Goal: Task Accomplishment & Management: Manage account settings

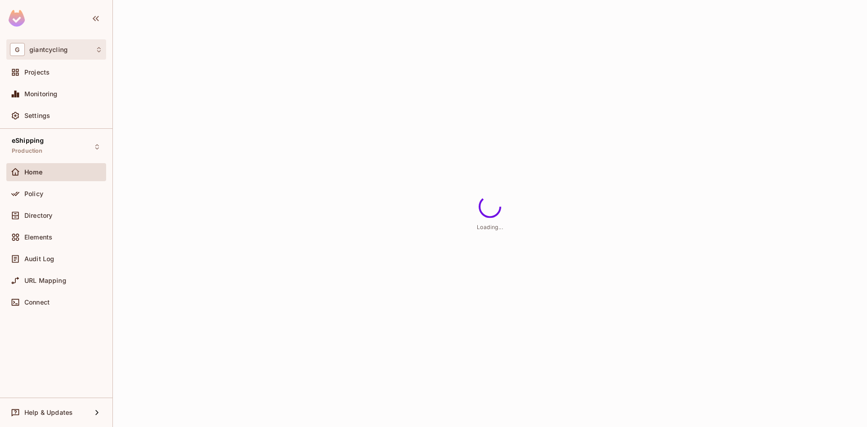
click at [71, 53] on div "G giantcycling" at bounding box center [56, 49] width 93 height 13
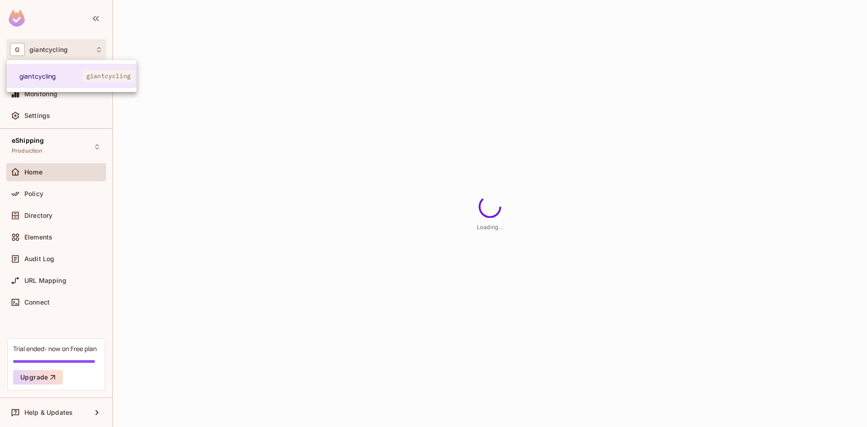
click at [167, 91] on div at bounding box center [433, 213] width 867 height 427
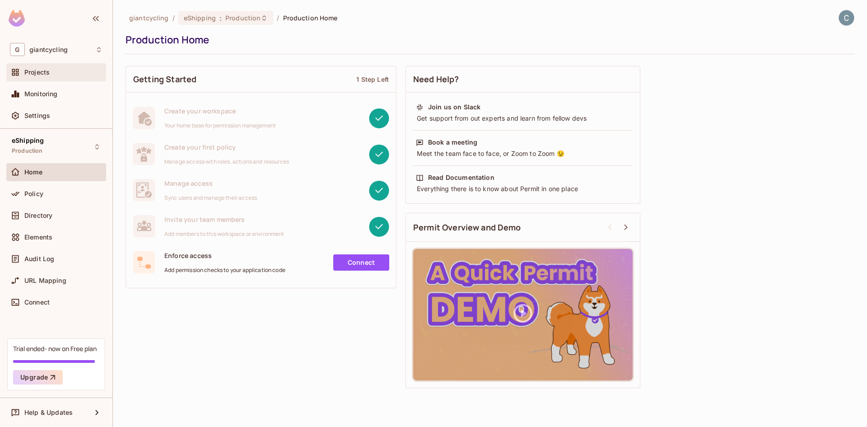
click at [81, 78] on div "Projects" at bounding box center [56, 72] width 100 height 18
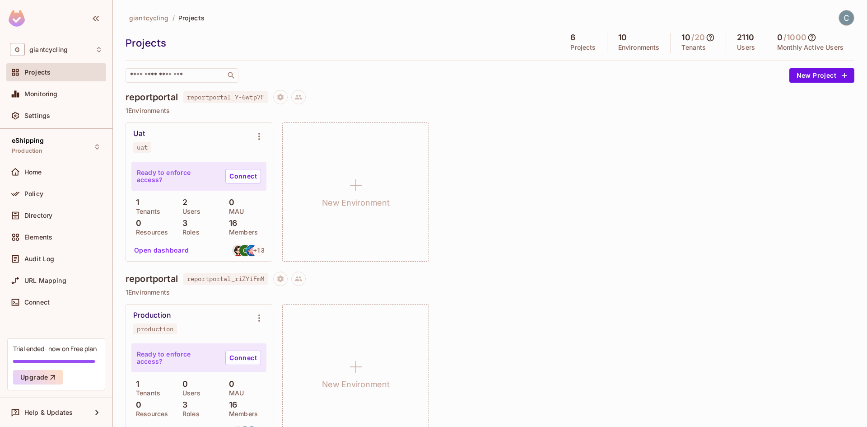
click at [59, 75] on div "Projects" at bounding box center [63, 72] width 78 height 7
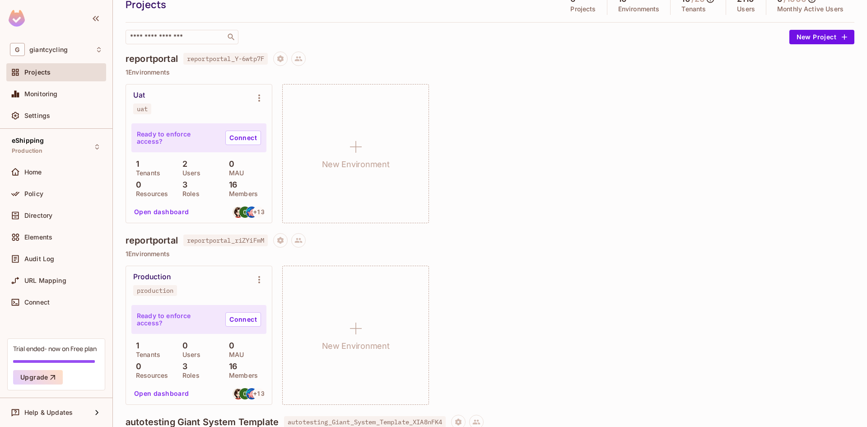
scroll to position [90, 0]
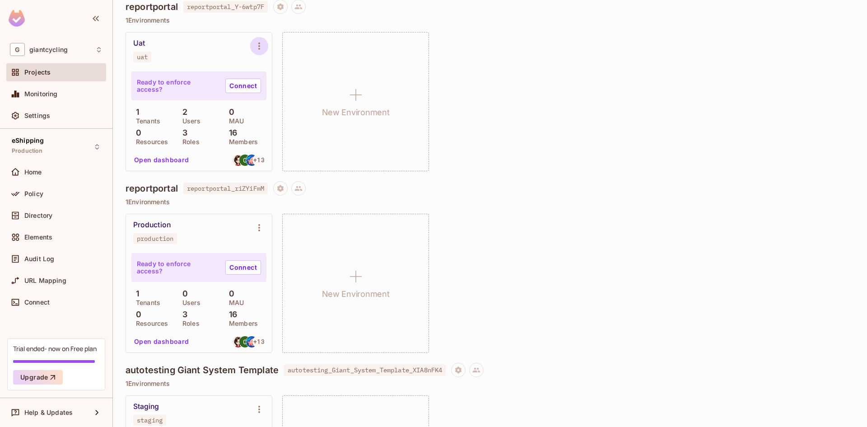
click at [256, 49] on icon "Environment settings" at bounding box center [259, 46] width 11 height 11
click at [58, 172] on div at bounding box center [433, 213] width 867 height 427
click at [56, 53] on span "giantcycling" at bounding box center [48, 49] width 38 height 7
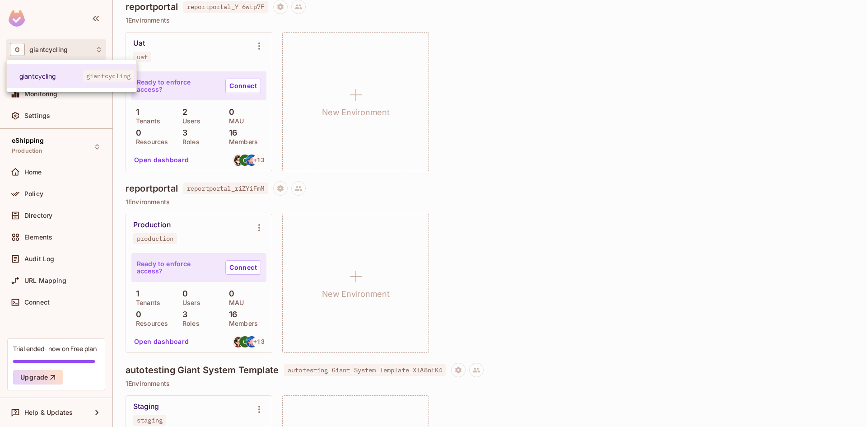
click at [56, 53] on div at bounding box center [433, 213] width 867 height 427
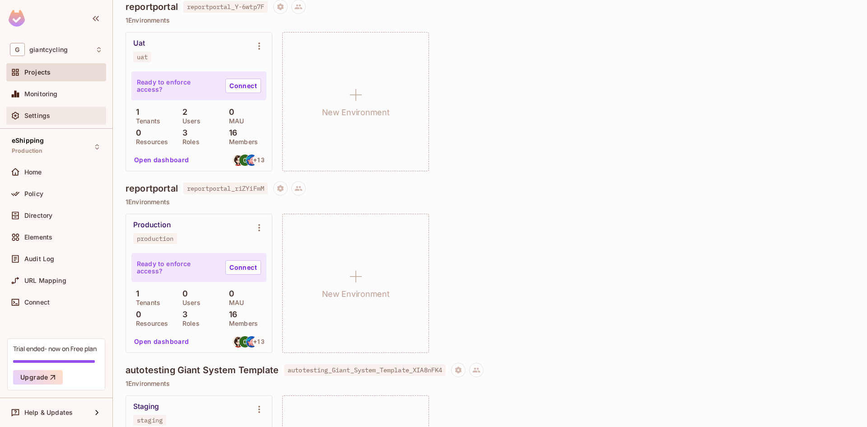
click at [49, 109] on div "Settings" at bounding box center [56, 116] width 100 height 18
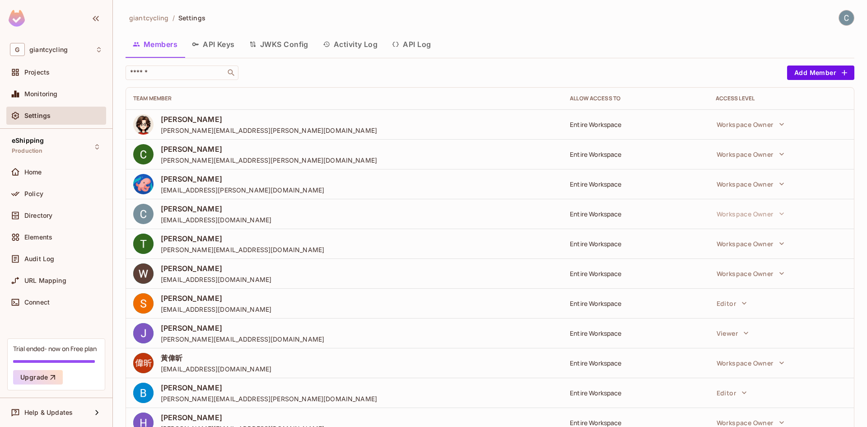
click at [33, 116] on span "Settings" at bounding box center [37, 115] width 26 height 7
click at [194, 75] on input "text" at bounding box center [175, 72] width 95 height 9
click at [807, 74] on button "Add Member" at bounding box center [820, 72] width 67 height 14
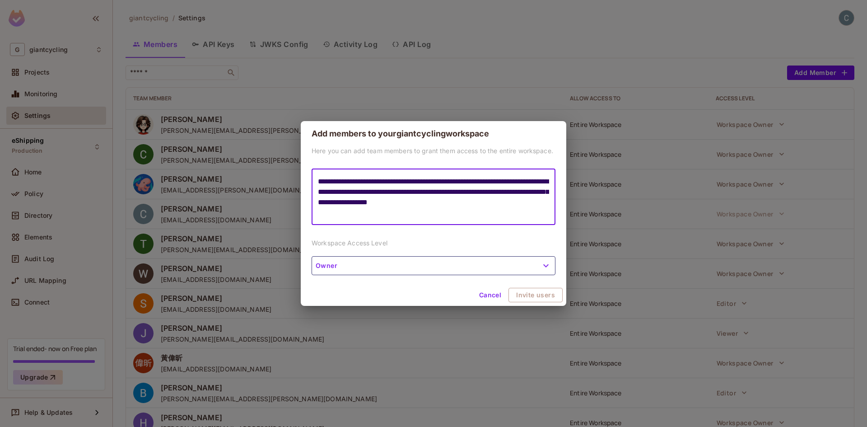
type textarea "**********"
click at [502, 293] on button "Cancel" at bounding box center [489, 295] width 29 height 14
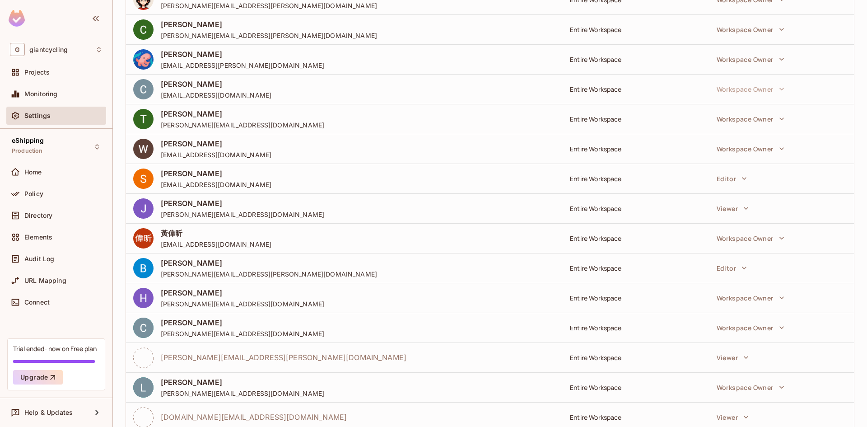
scroll to position [44, 0]
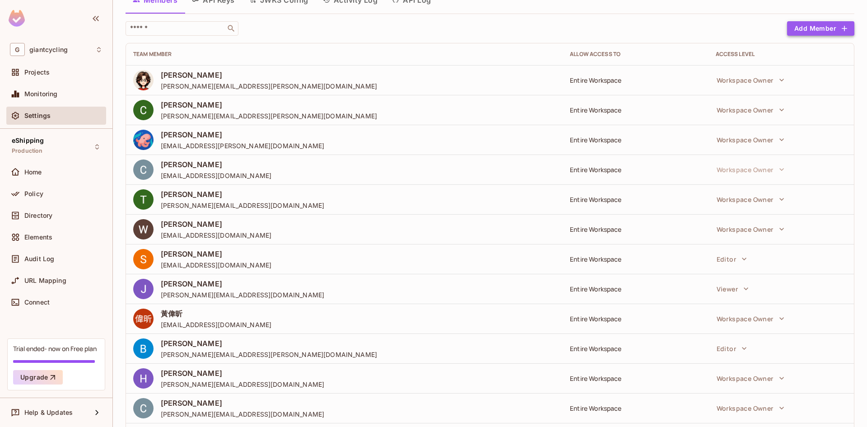
click at [828, 31] on button "Add Member" at bounding box center [820, 28] width 67 height 14
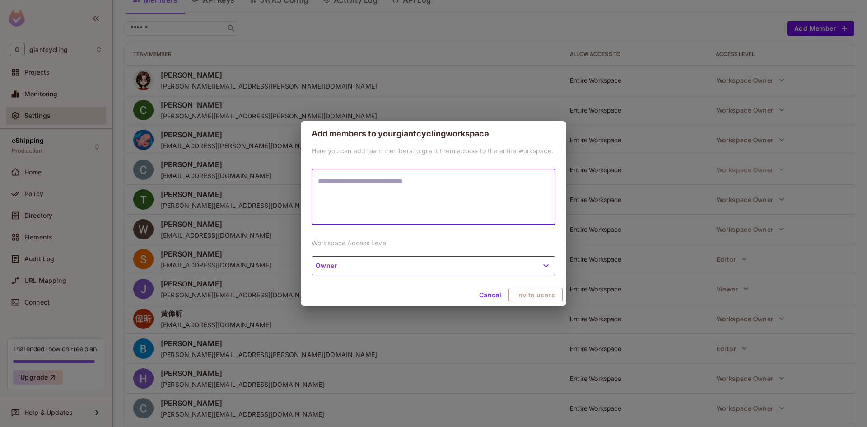
type textarea "**********"
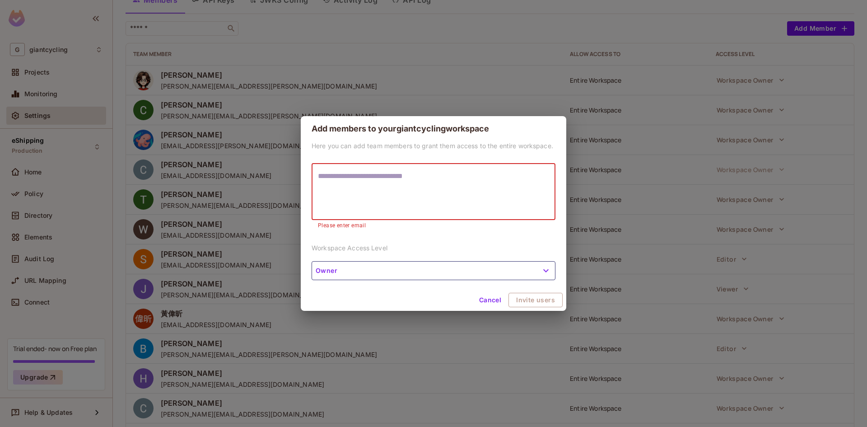
paste textarea "**********"
type textarea "**********"
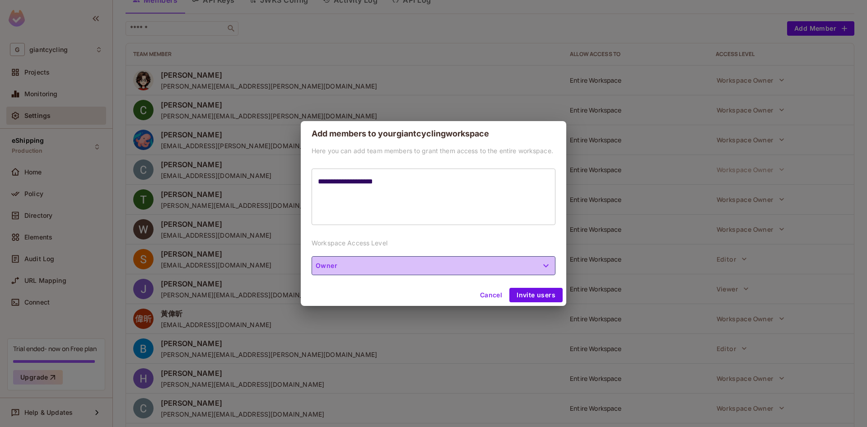
click at [394, 266] on button "Owner" at bounding box center [434, 265] width 244 height 19
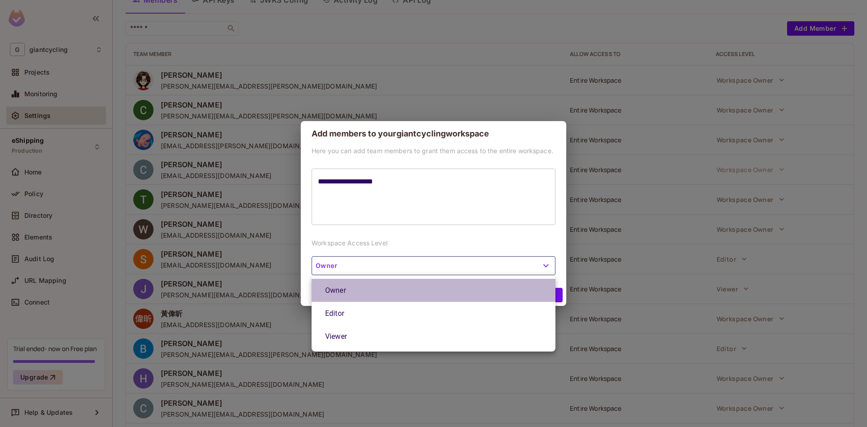
click at [383, 281] on li "Owner" at bounding box center [434, 290] width 244 height 23
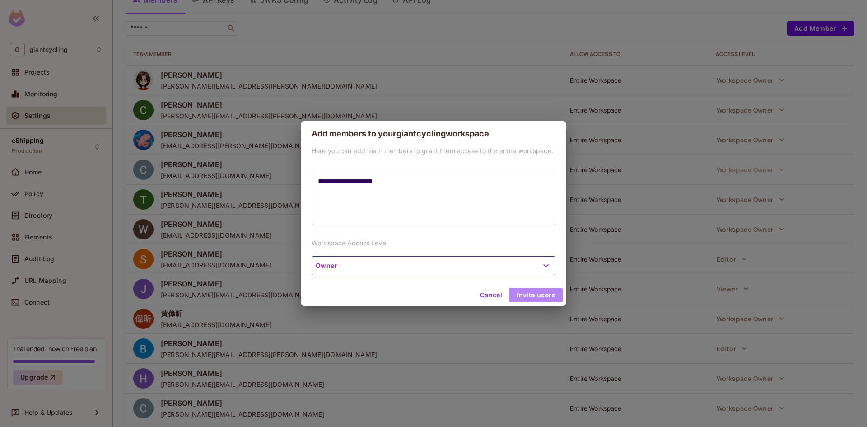
click at [539, 297] on button "Invite users" at bounding box center [535, 295] width 53 height 14
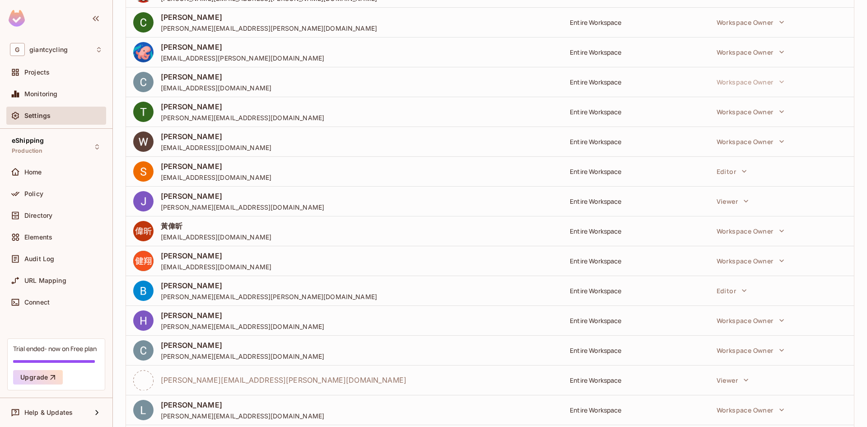
scroll to position [119, 0]
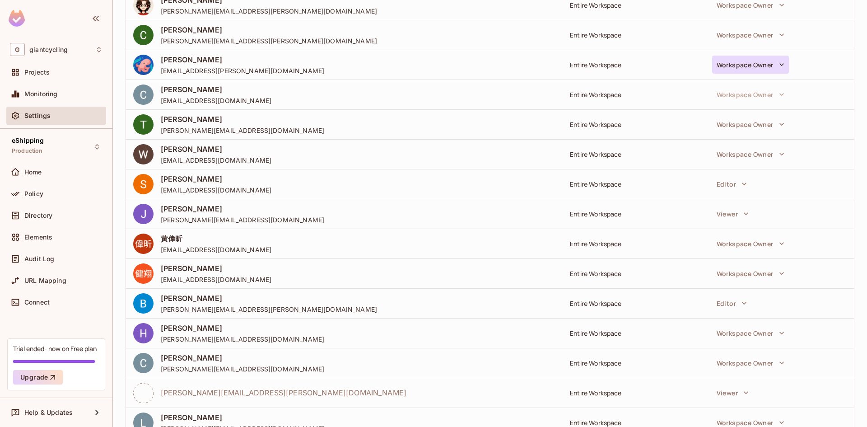
click at [767, 68] on button "Workspace Owner" at bounding box center [750, 65] width 77 height 18
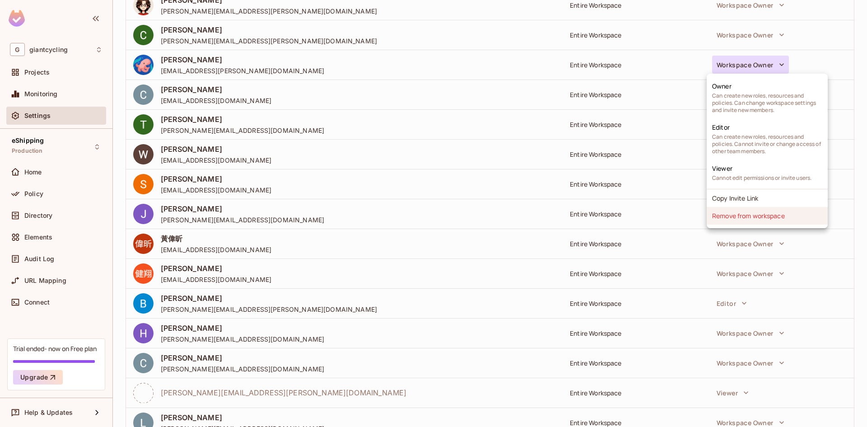
click at [777, 217] on li "Remove from workspace" at bounding box center [767, 216] width 121 height 18
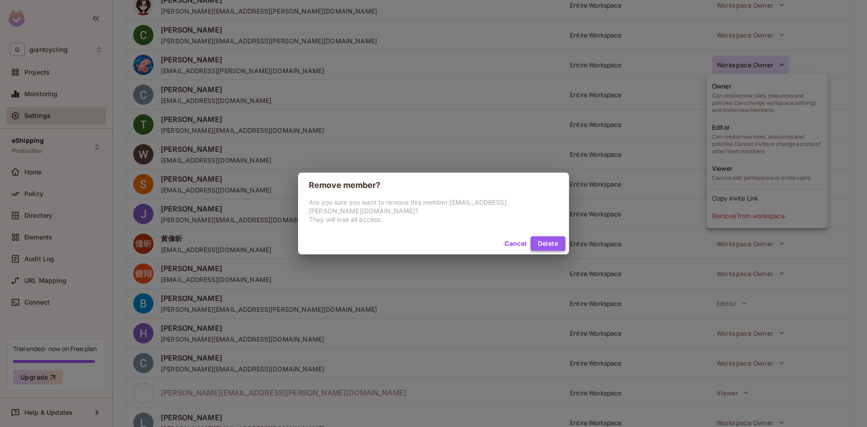
click at [550, 240] on button "Delete" at bounding box center [547, 243] width 35 height 14
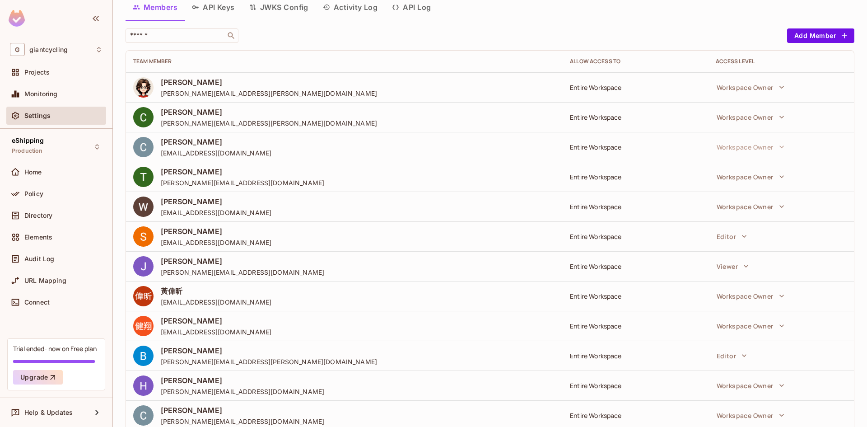
scroll to position [0, 0]
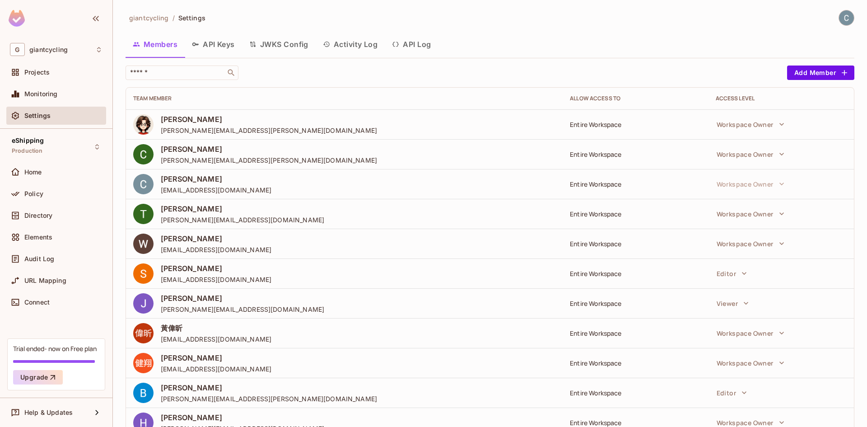
click at [429, 45] on button "API Log" at bounding box center [411, 44] width 53 height 23
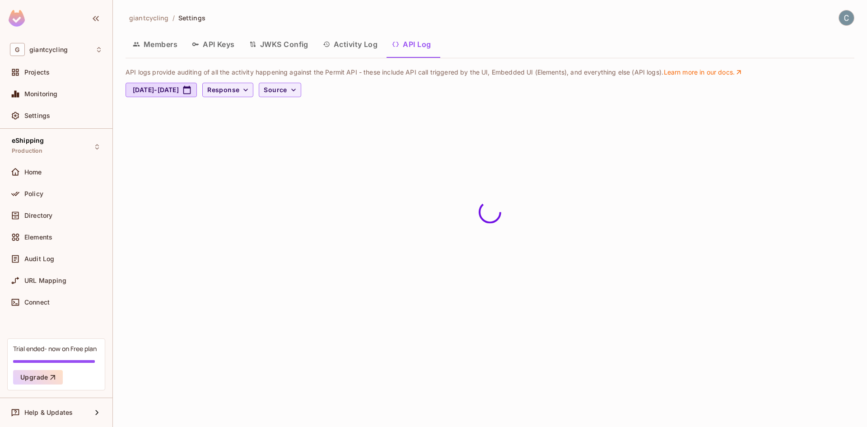
click at [226, 47] on button "API Keys" at bounding box center [213, 44] width 57 height 23
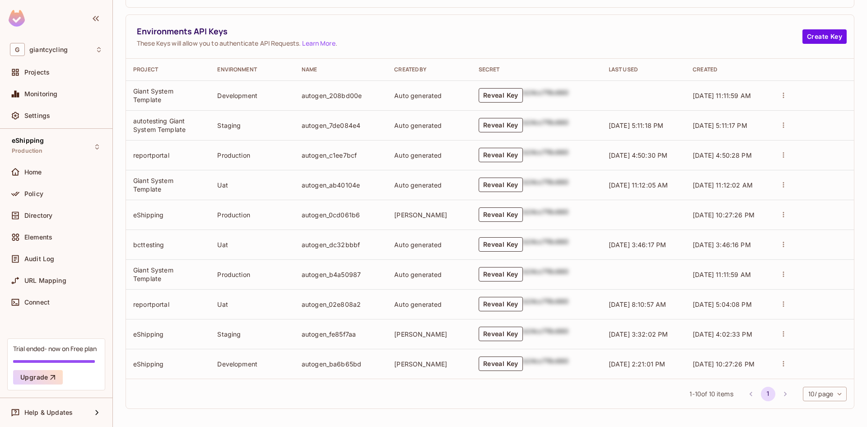
scroll to position [243, 0]
click at [39, 175] on span "Home" at bounding box center [33, 171] width 18 height 7
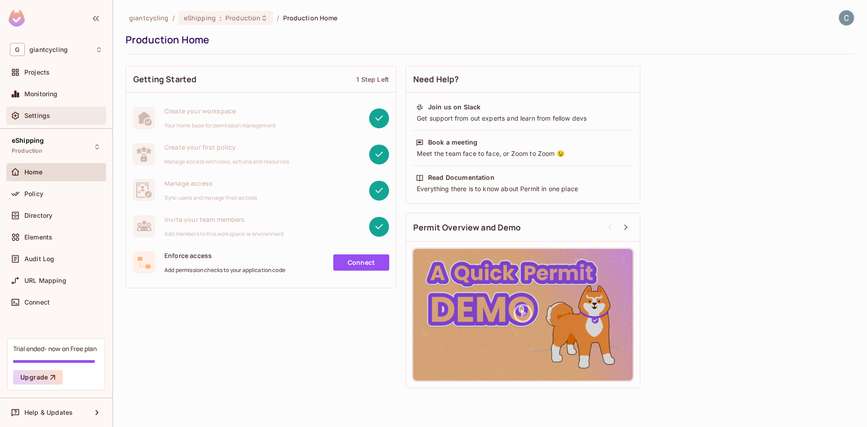
click at [60, 115] on div "Settings" at bounding box center [63, 115] width 78 height 7
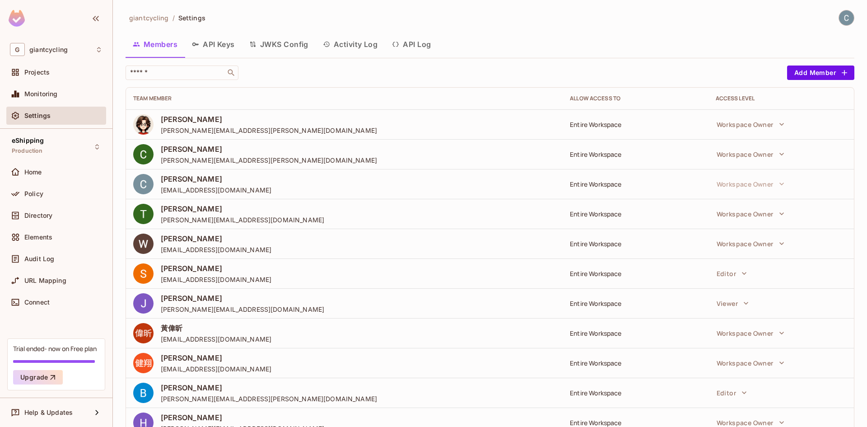
click at [146, 20] on span "giantcycling" at bounding box center [149, 18] width 40 height 9
click at [71, 108] on div "Settings" at bounding box center [56, 116] width 100 height 18
click at [71, 99] on div "Monitoring" at bounding box center [56, 93] width 93 height 11
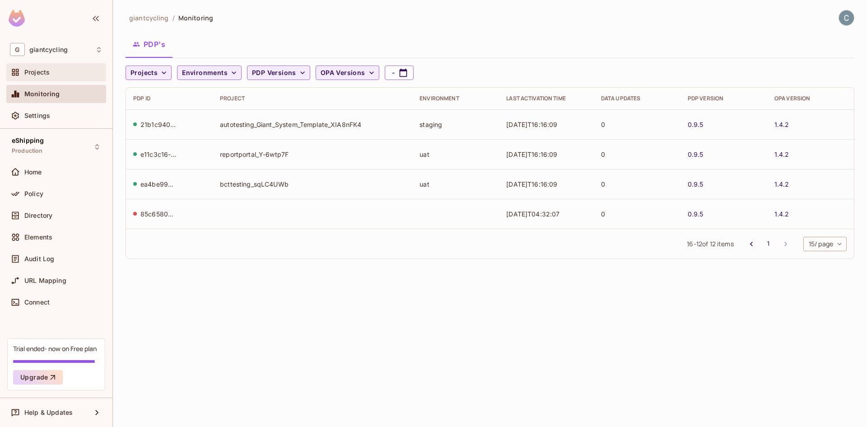
click at [77, 69] on div "Projects" at bounding box center [63, 72] width 78 height 7
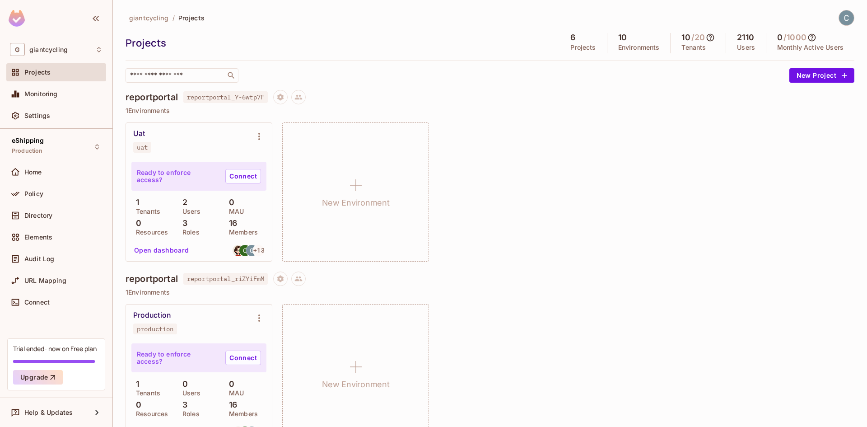
click at [807, 35] on icon at bounding box center [811, 37] width 9 height 9
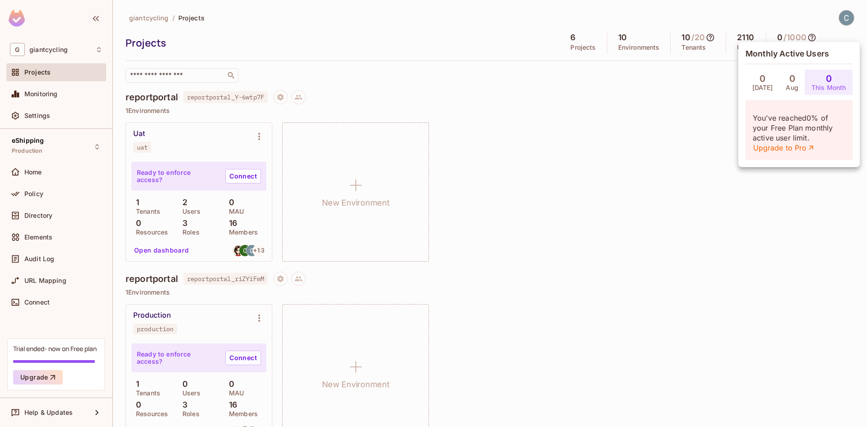
click at [785, 38] on div at bounding box center [433, 213] width 867 height 427
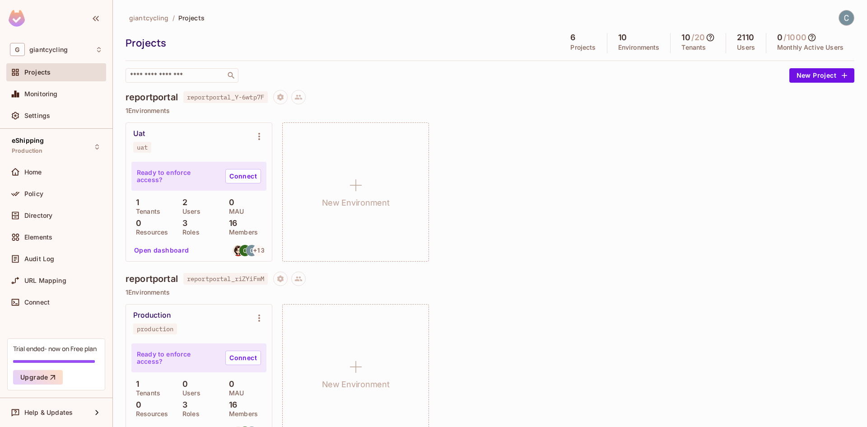
click at [740, 38] on h5 "2110" at bounding box center [745, 37] width 17 height 9
click at [737, 45] on p "Users" at bounding box center [746, 47] width 18 height 7
click at [284, 98] on icon "Project settings" at bounding box center [280, 96] width 6 height 7
click at [461, 90] on div at bounding box center [433, 213] width 867 height 427
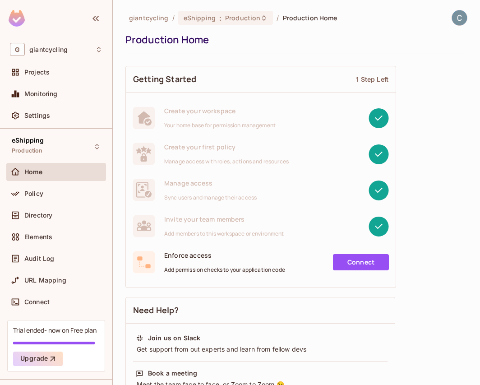
click at [368, 259] on link "Connect" at bounding box center [361, 262] width 56 height 16
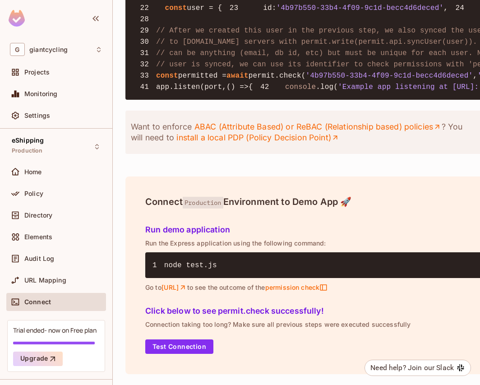
scroll to position [1115, 0]
click at [187, 340] on button "Test Connection" at bounding box center [179, 347] width 68 height 14
click at [187, 284] on icon at bounding box center [183, 288] width 8 height 8
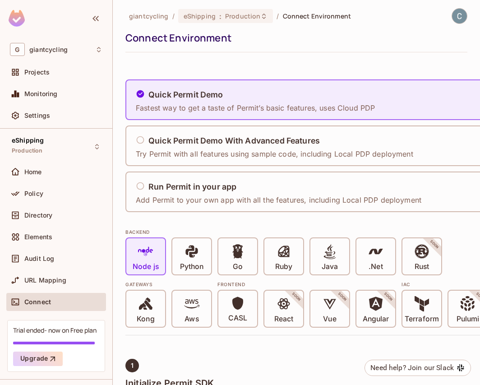
scroll to position [0, 0]
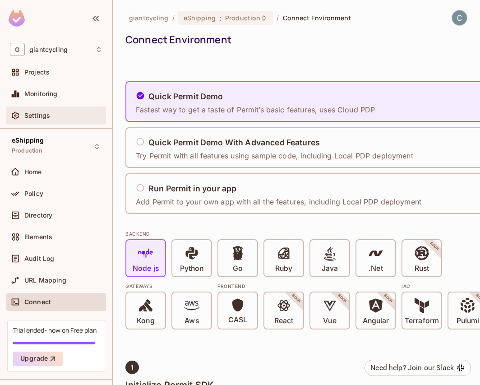
click at [56, 114] on div "Settings" at bounding box center [63, 115] width 78 height 7
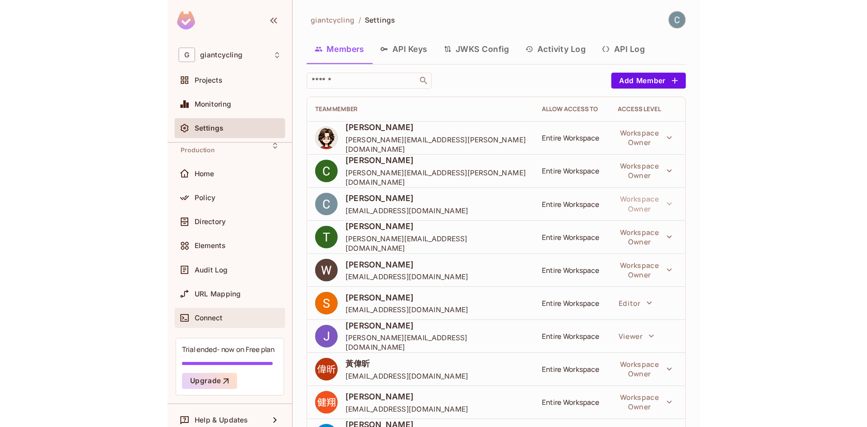
scroll to position [23, 0]
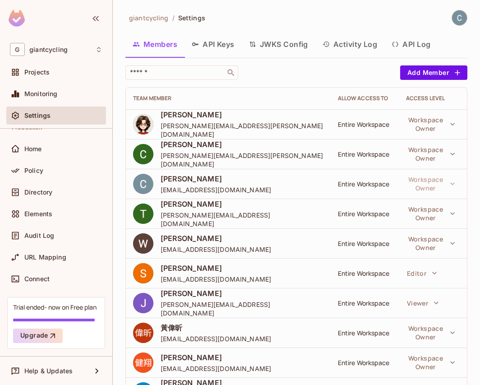
click at [64, 307] on div "Trial ended- now on Free plan" at bounding box center [55, 307] width 84 height 9
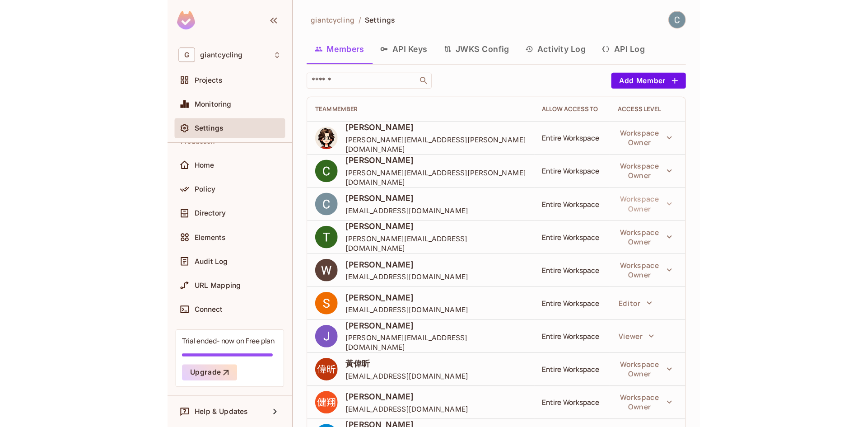
scroll to position [0, 0]
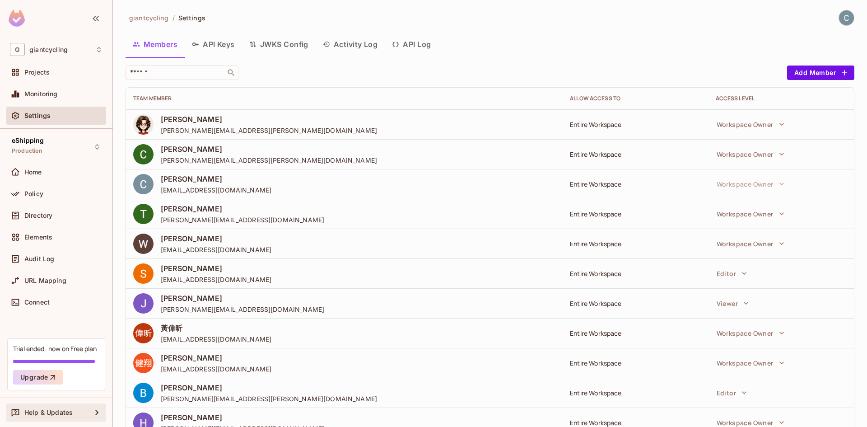
click at [62, 385] on span "Help & Updates" at bounding box center [48, 412] width 48 height 7
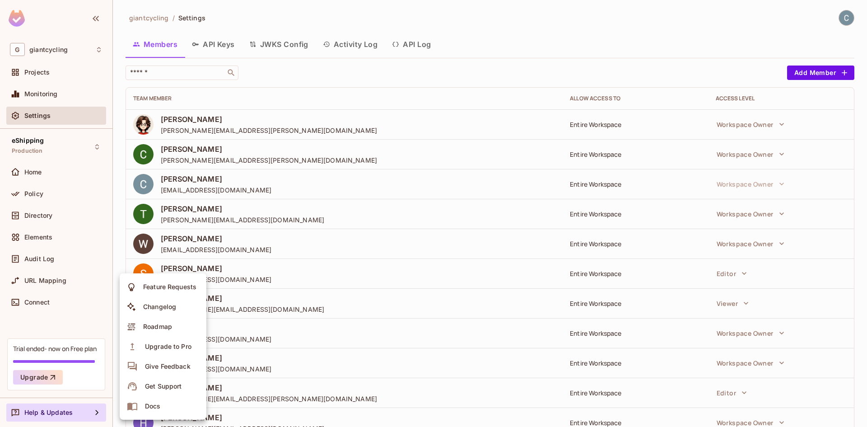
click at [62, 376] on div at bounding box center [433, 213] width 867 height 427
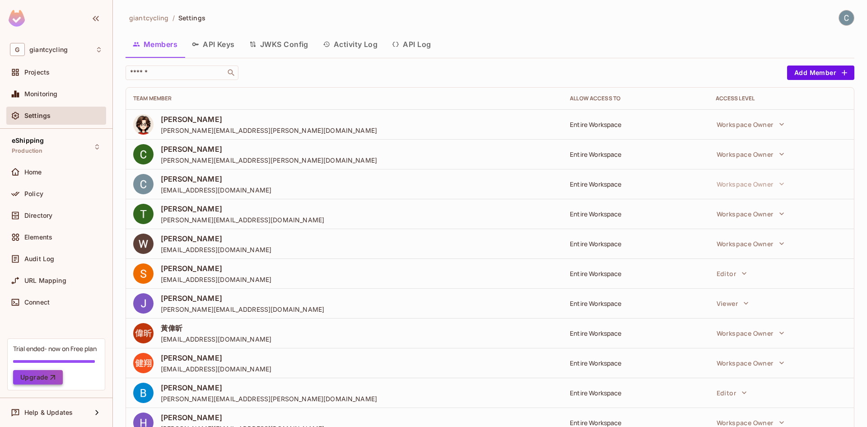
click at [53, 376] on icon "button" at bounding box center [52, 377] width 5 height 5
click at [49, 241] on div "Elements" at bounding box center [56, 237] width 93 height 11
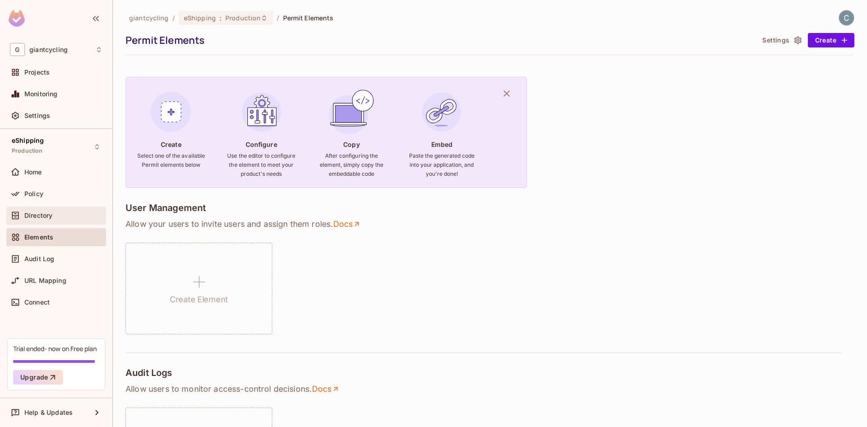
click at [75, 211] on div "Directory" at bounding box center [56, 215] width 93 height 11
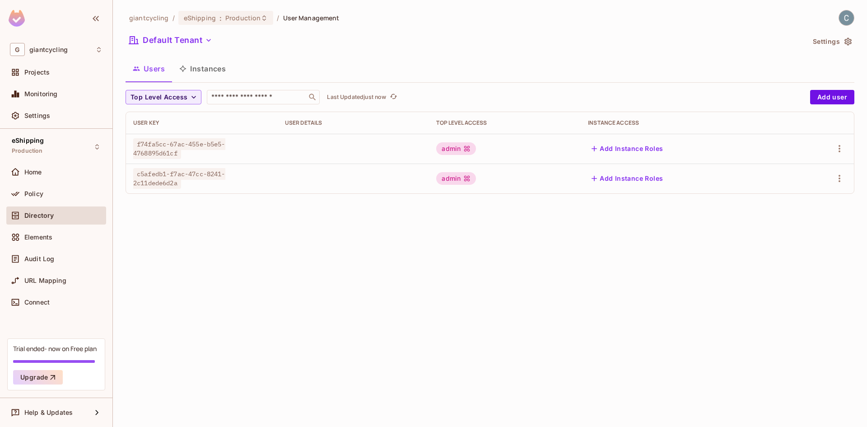
click at [74, 291] on div "URL Mapping" at bounding box center [56, 282] width 100 height 22
click at [74, 299] on div "Connect" at bounding box center [63, 301] width 78 height 7
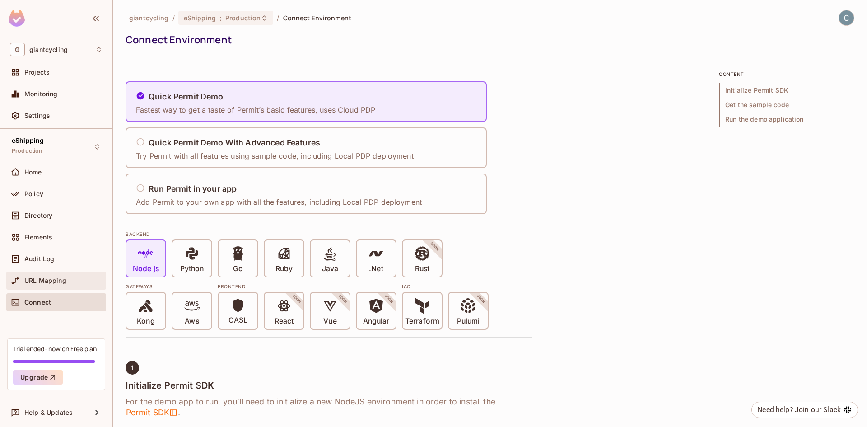
click at [83, 277] on div "URL Mapping" at bounding box center [63, 280] width 78 height 7
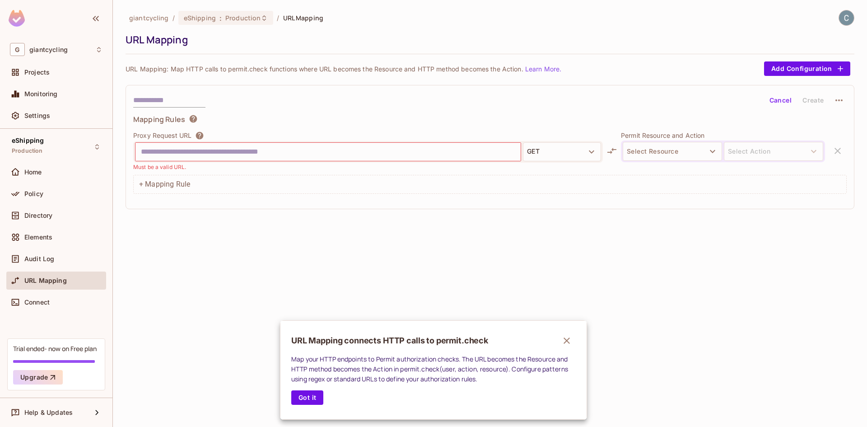
click at [73, 256] on div at bounding box center [433, 213] width 867 height 427
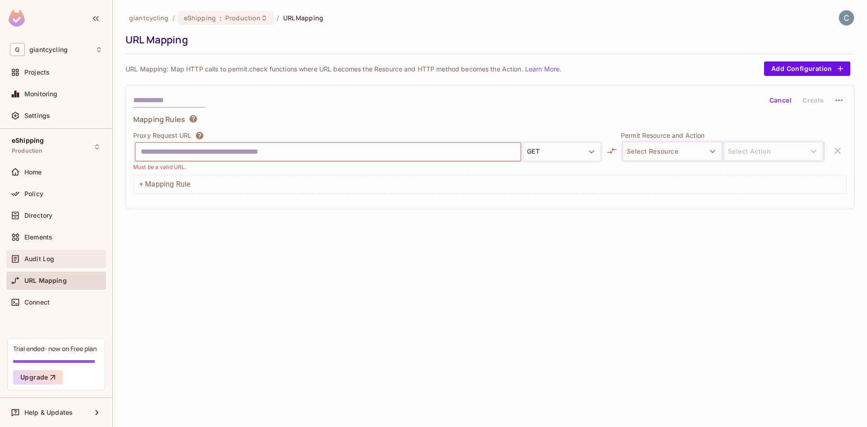
click at [53, 254] on div "Audit Log" at bounding box center [56, 258] width 93 height 11
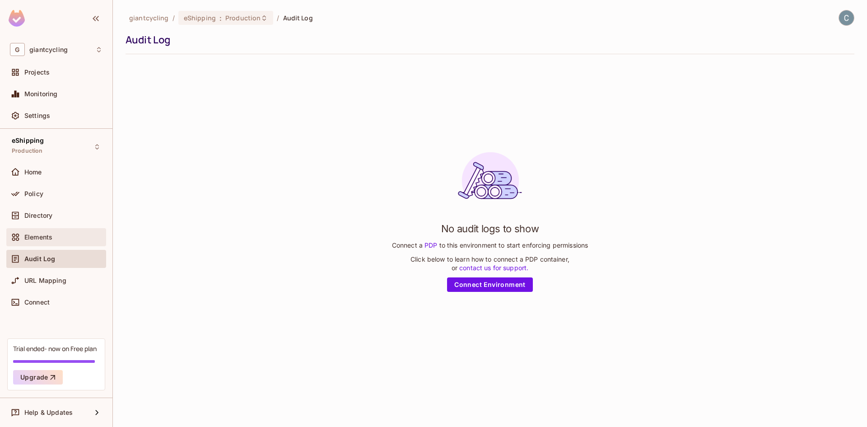
click at [64, 237] on div "Elements" at bounding box center [63, 236] width 78 height 7
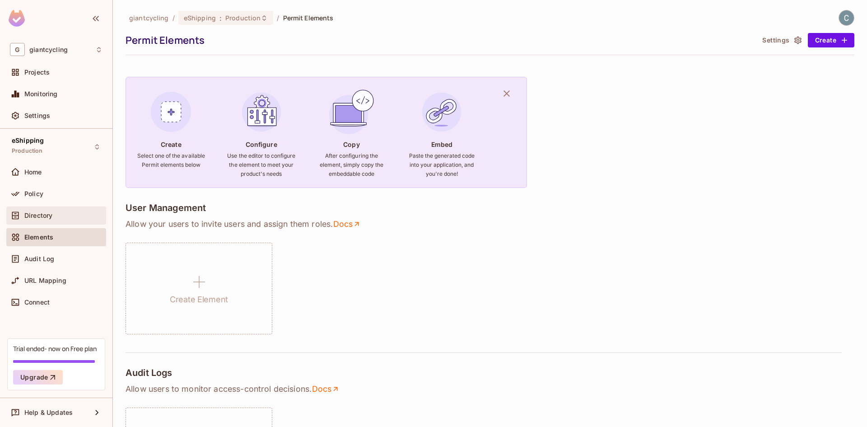
click at [61, 218] on div "Directory" at bounding box center [63, 215] width 78 height 7
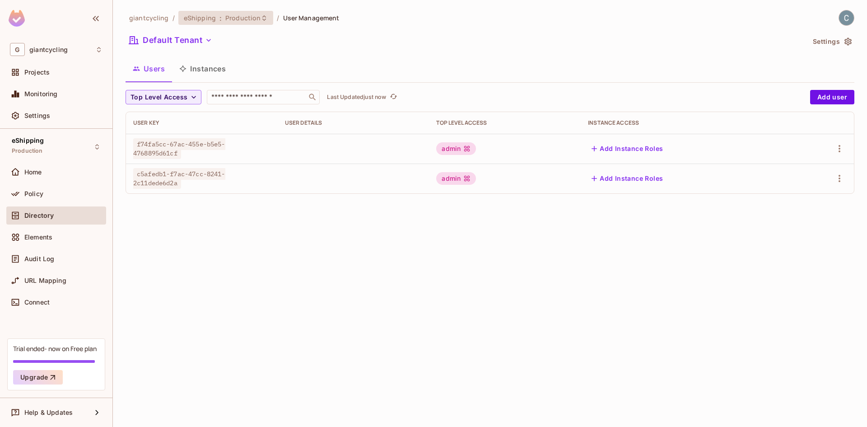
click at [251, 15] on span "Production" at bounding box center [242, 18] width 35 height 9
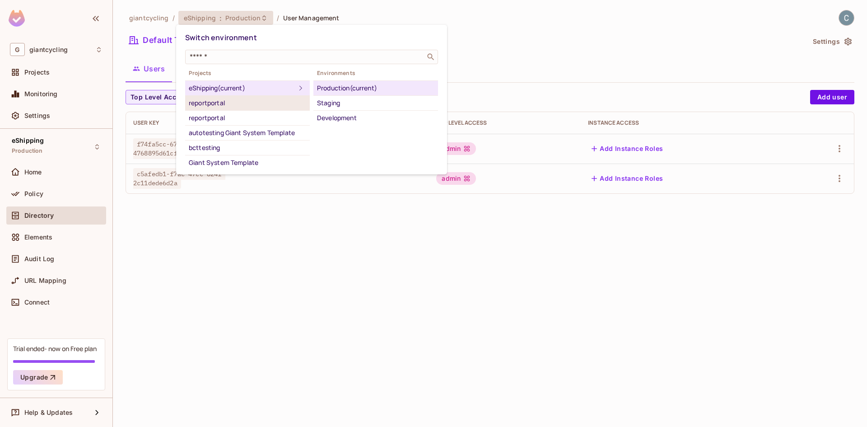
click at [223, 102] on div "reportportal" at bounding box center [247, 103] width 117 height 11
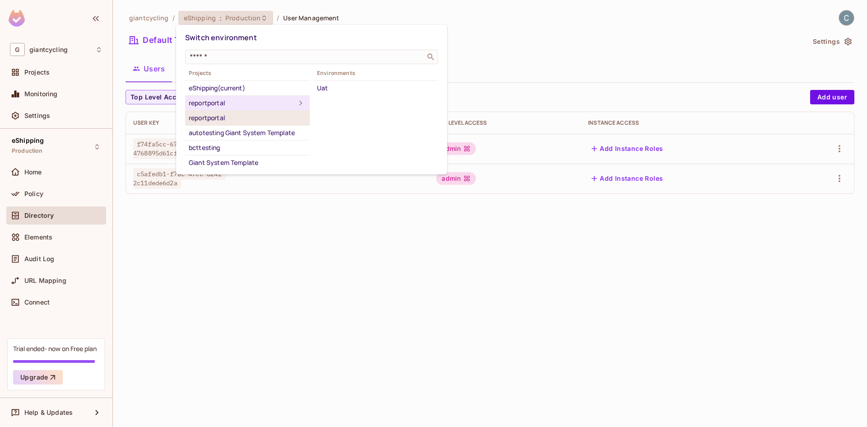
click at [226, 117] on div "reportportal" at bounding box center [247, 117] width 117 height 11
click at [233, 106] on div "reportportal" at bounding box center [247, 103] width 117 height 11
click at [56, 196] on div at bounding box center [433, 213] width 867 height 427
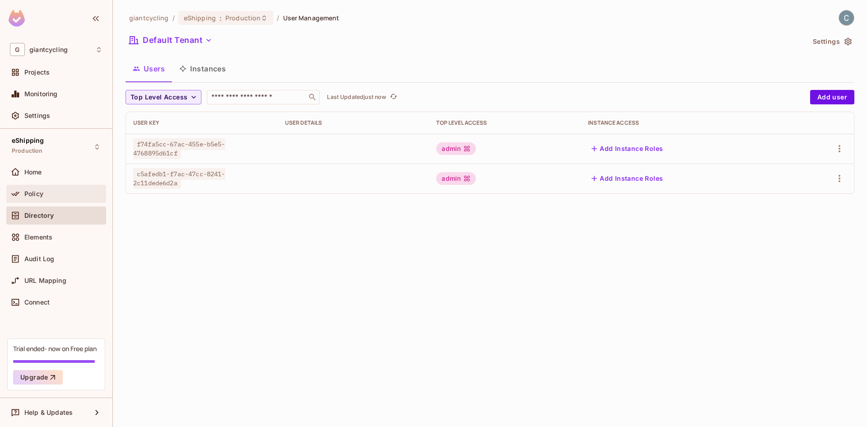
click at [43, 193] on div "Policy" at bounding box center [63, 193] width 78 height 7
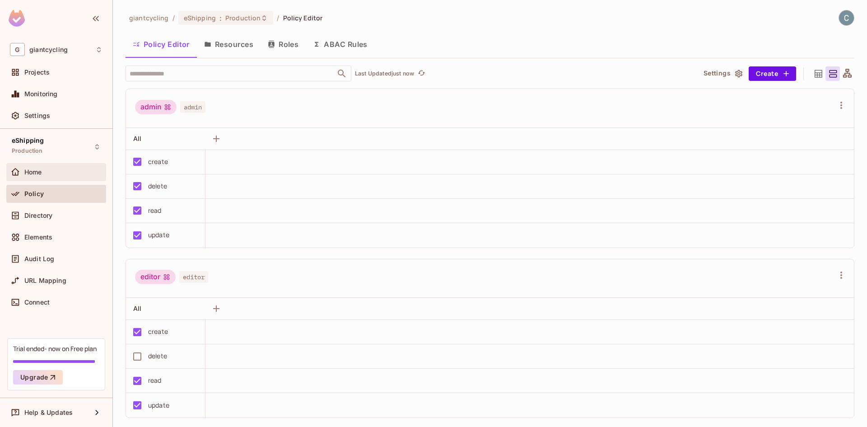
click at [59, 168] on div "Home" at bounding box center [63, 171] width 78 height 7
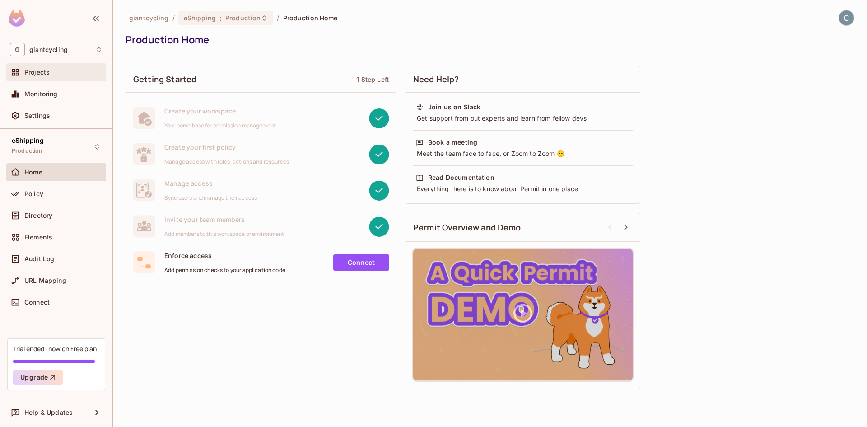
click at [58, 75] on div "Projects" at bounding box center [63, 72] width 78 height 7
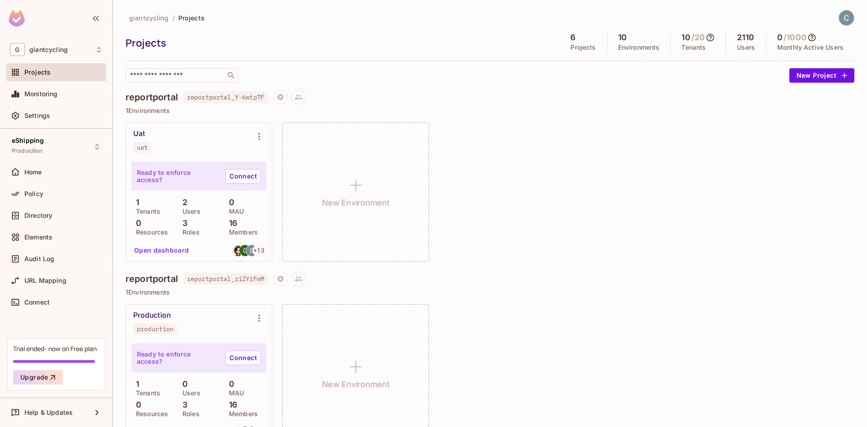
click at [480, 36] on icon at bounding box center [710, 37] width 9 height 9
click at [480, 111] on div at bounding box center [433, 213] width 867 height 427
click at [480, 39] on icon at bounding box center [710, 37] width 9 height 9
click at [480, 57] on div at bounding box center [433, 213] width 867 height 427
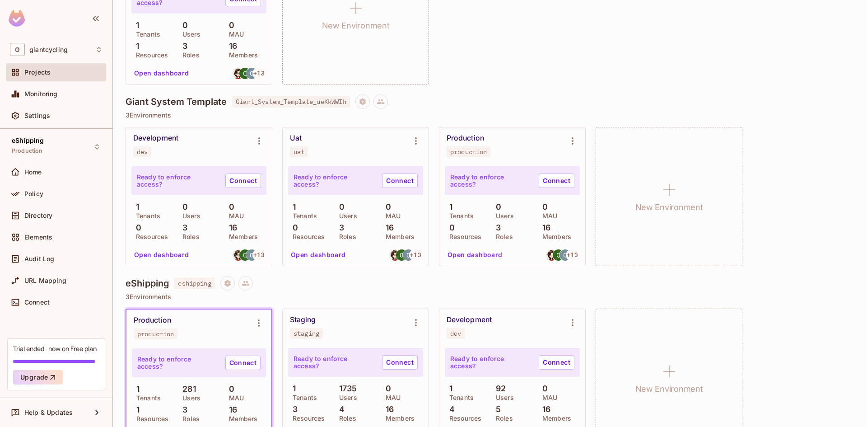
scroll to position [722, 0]
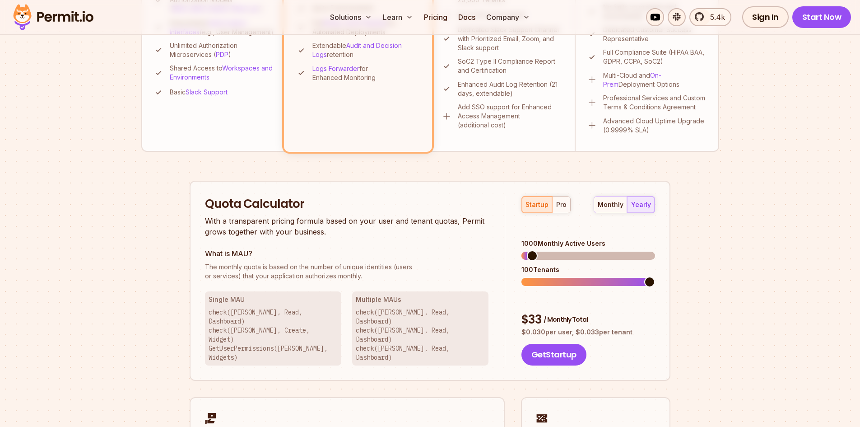
scroll to position [406, 0]
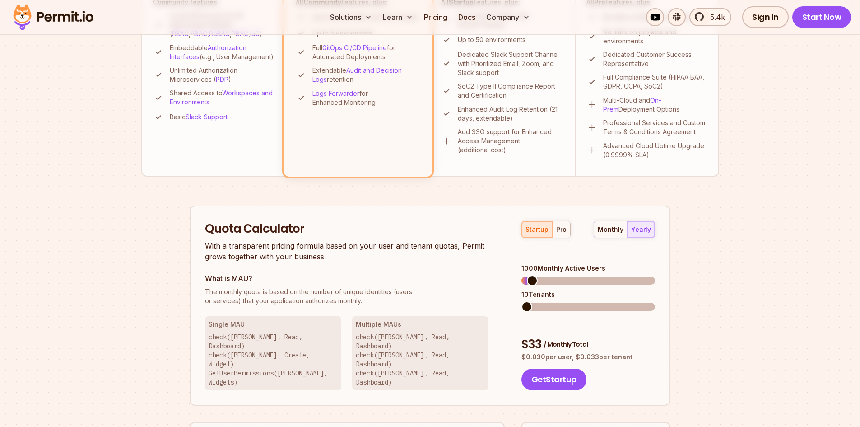
click at [521, 301] on span at bounding box center [526, 306] width 11 height 11
click at [539, 231] on div "startup pro" at bounding box center [545, 229] width 49 height 17
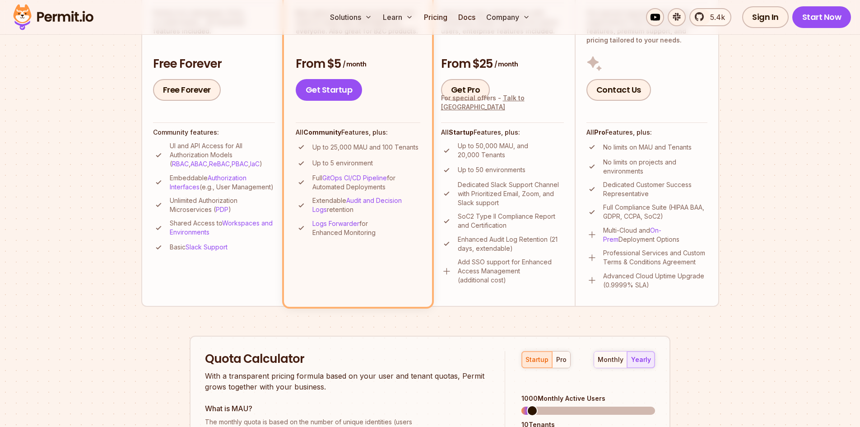
scroll to position [271, 0]
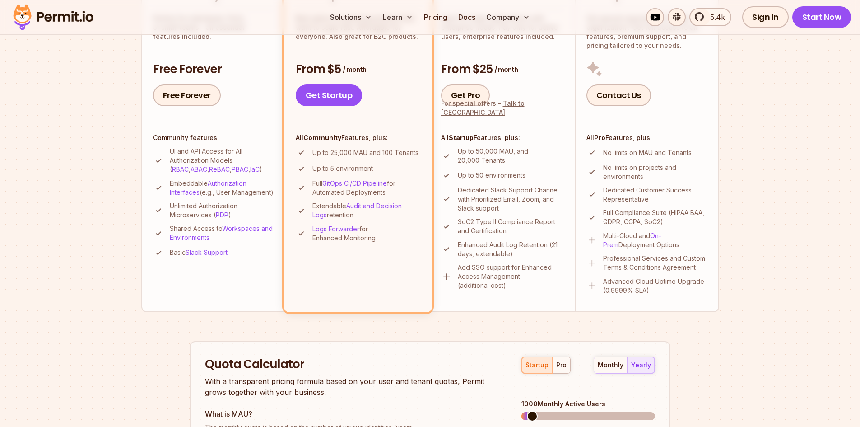
click at [251, 208] on ul "UI and API Access for All Authorization Models ( RBAC , ABAC , ReBAC , PBAC , I…" at bounding box center [214, 203] width 122 height 112
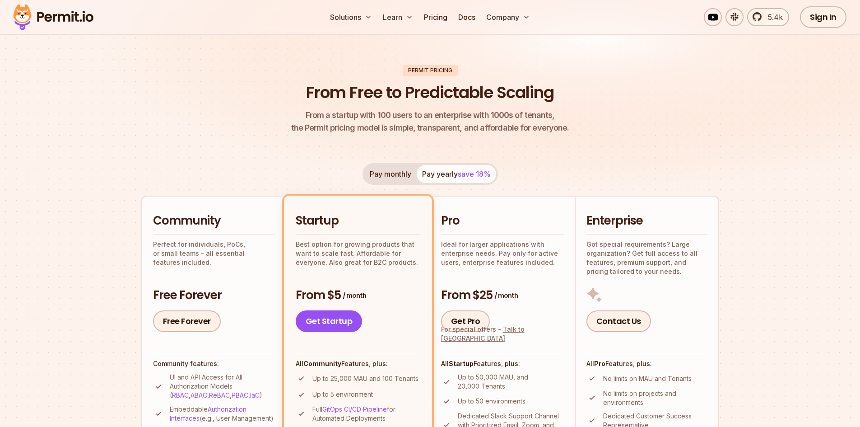
scroll to position [135, 0]
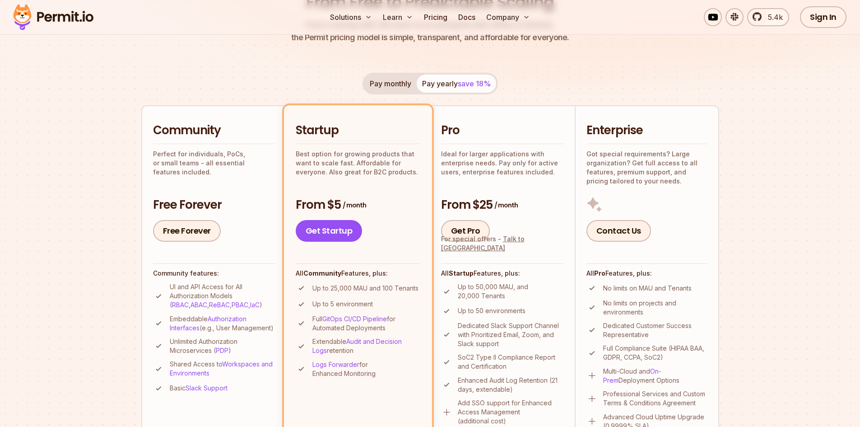
click at [395, 91] on button "Pay monthly" at bounding box center [390, 83] width 52 height 18
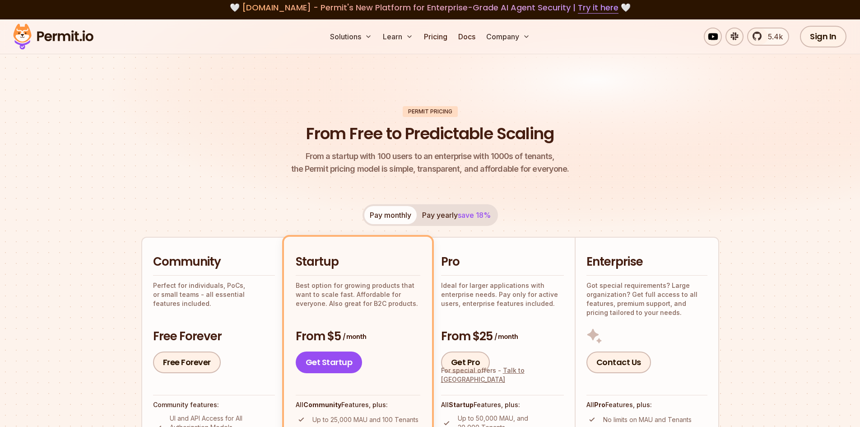
scroll to position [0, 0]
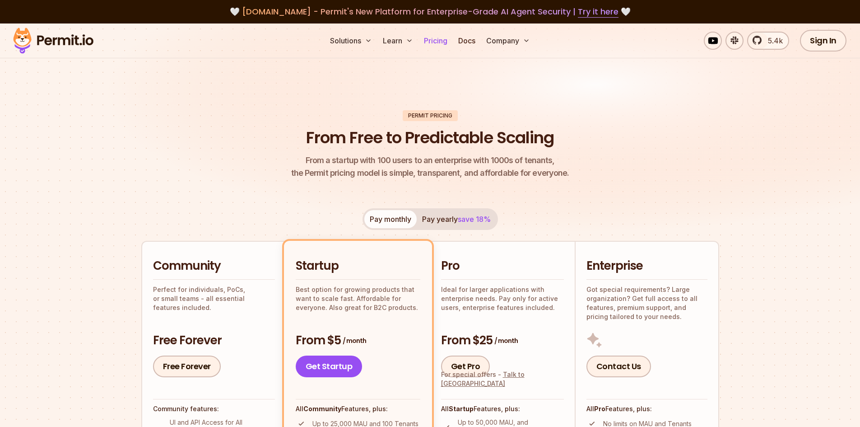
click at [435, 41] on link "Pricing" at bounding box center [435, 41] width 31 height 18
click at [470, 44] on link "Docs" at bounding box center [467, 41] width 24 height 18
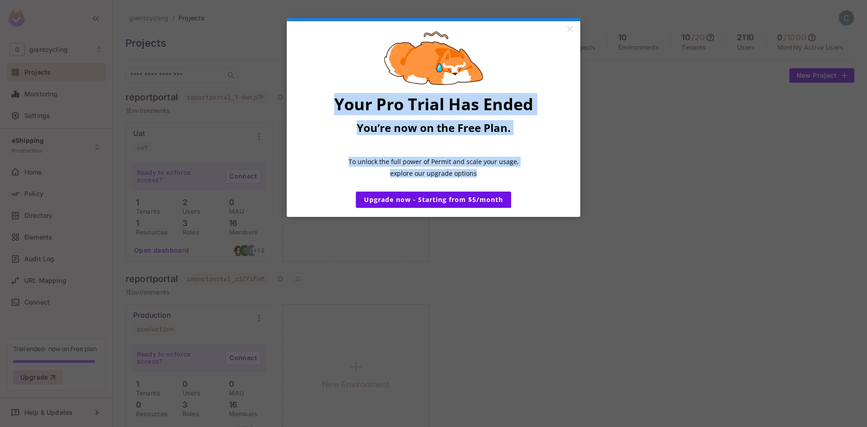
drag, startPoint x: 333, startPoint y: 108, endPoint x: 540, endPoint y: 185, distance: 220.4
click at [540, 185] on div "Your Pro Trial Has Ended You’re now on the Free Plan. ​ To unlock the full powe…" at bounding box center [433, 119] width 245 height 177
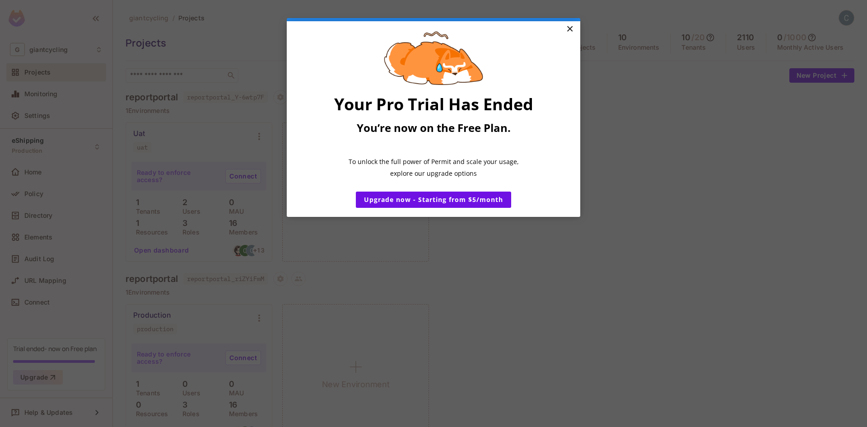
click at [571, 26] on link "×" at bounding box center [570, 29] width 16 height 16
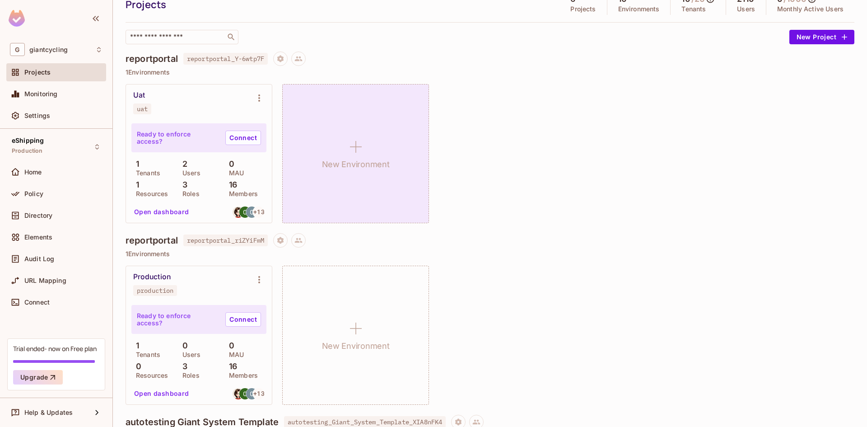
scroll to position [90, 0]
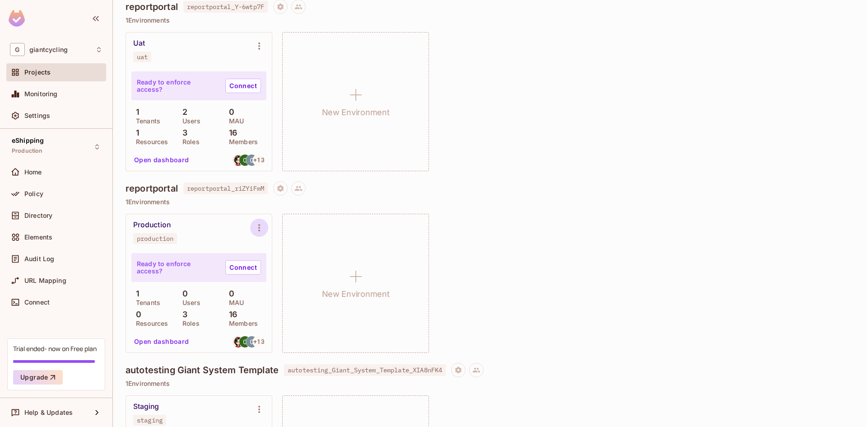
click at [260, 225] on icon "Environment settings" at bounding box center [259, 227] width 11 height 11
click at [336, 302] on div "Edit Environment" at bounding box center [309, 304] width 51 height 9
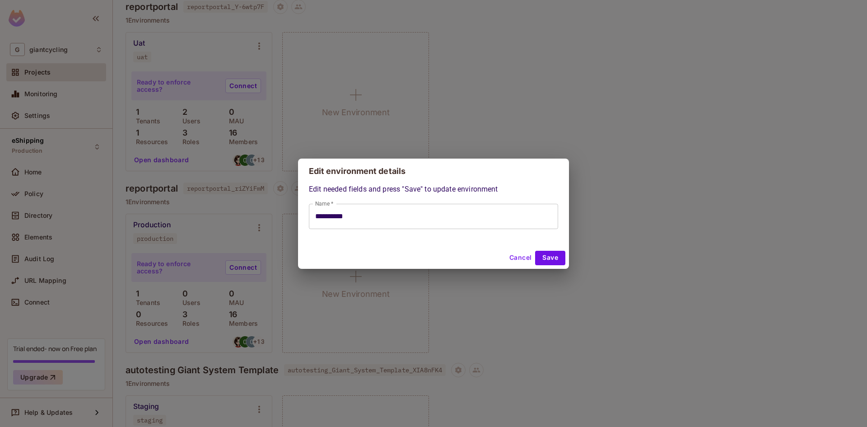
click at [520, 261] on button "Cancel" at bounding box center [520, 258] width 29 height 14
type input "**********"
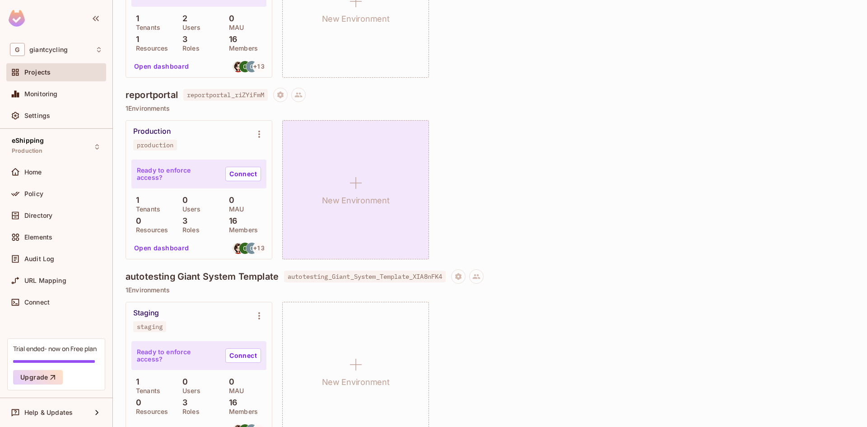
scroll to position [181, 0]
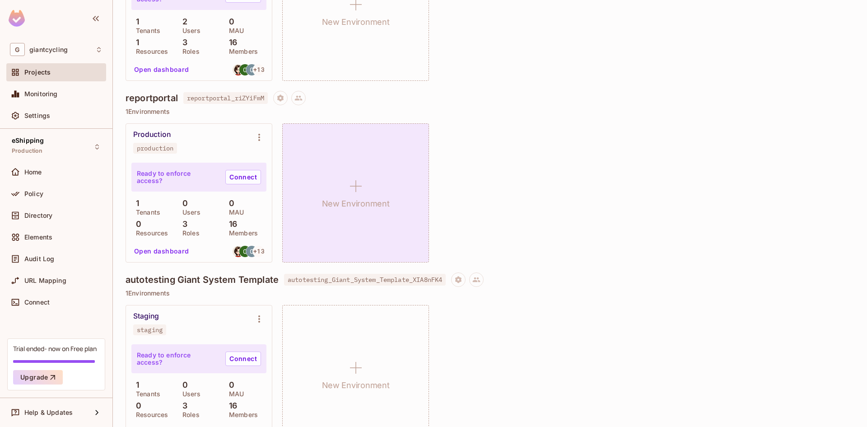
click at [367, 171] on div "New Environment" at bounding box center [355, 192] width 147 height 139
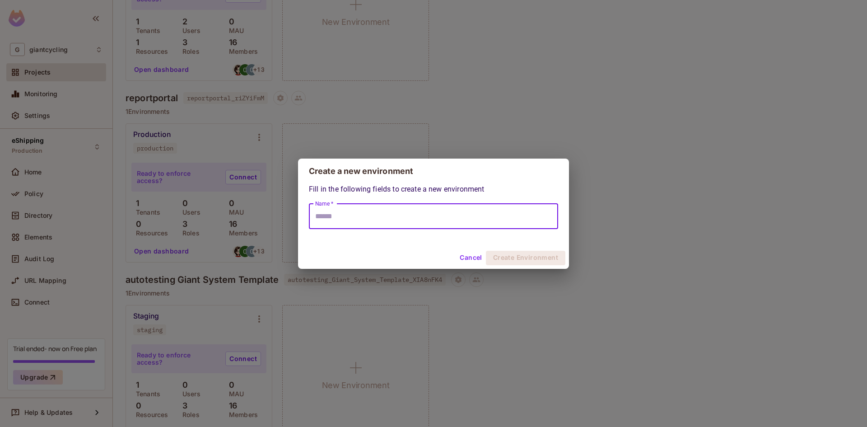
click at [418, 225] on input "Name *" at bounding box center [433, 216] width 249 height 25
drag, startPoint x: 300, startPoint y: 207, endPoint x: 307, endPoint y: 208, distance: 6.8
click at [306, 208] on div "Fill in the following fields to create a new environment Name * **** Name *" at bounding box center [433, 215] width 271 height 63
drag, startPoint x: 343, startPoint y: 217, endPoint x: 281, endPoint y: 215, distance: 61.9
click at [281, 215] on div "Create a new environment Fill in the following fields to create a new environme…" at bounding box center [433, 213] width 867 height 427
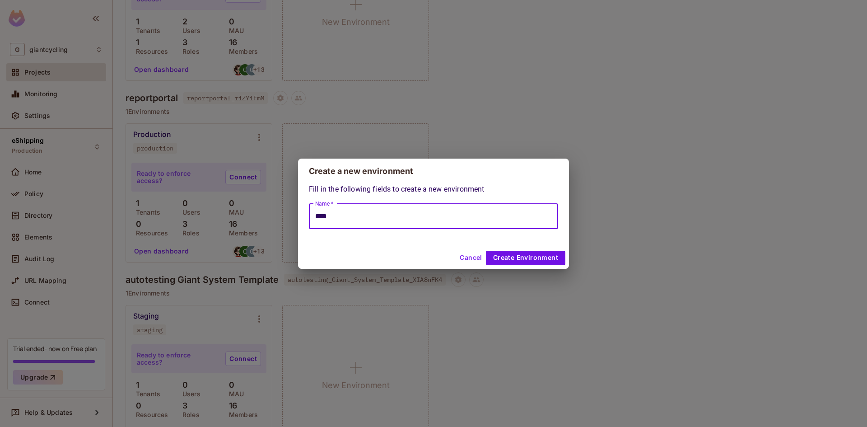
type input "****"
click at [408, 237] on div "Fill in the following fields to create a new environment Name * **** Name *" at bounding box center [433, 215] width 271 height 63
click at [529, 260] on button "Create Environment" at bounding box center [525, 258] width 79 height 14
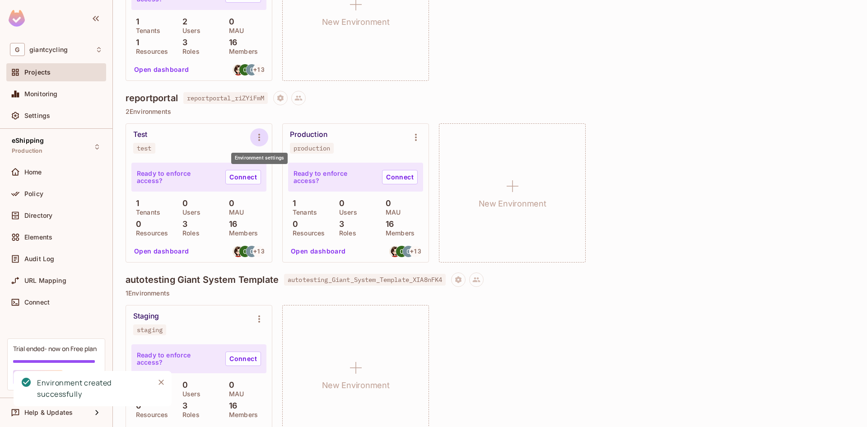
click at [259, 135] on icon "Environment settings" at bounding box center [259, 137] width 11 height 11
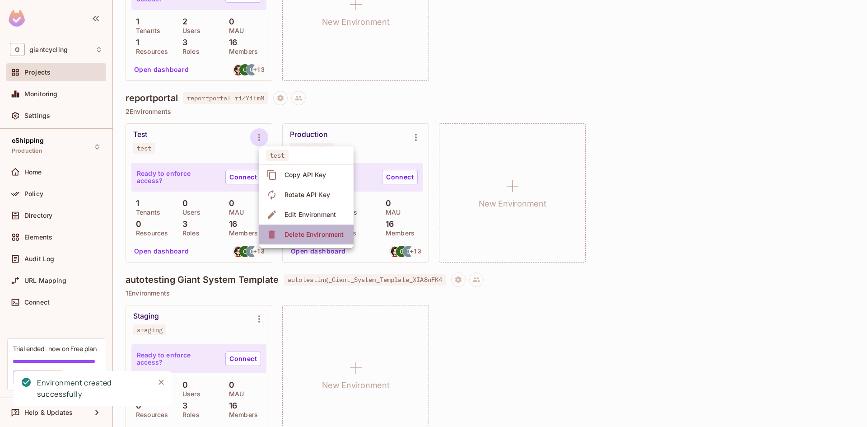
click at [321, 228] on span "Delete Environment" at bounding box center [314, 234] width 65 height 14
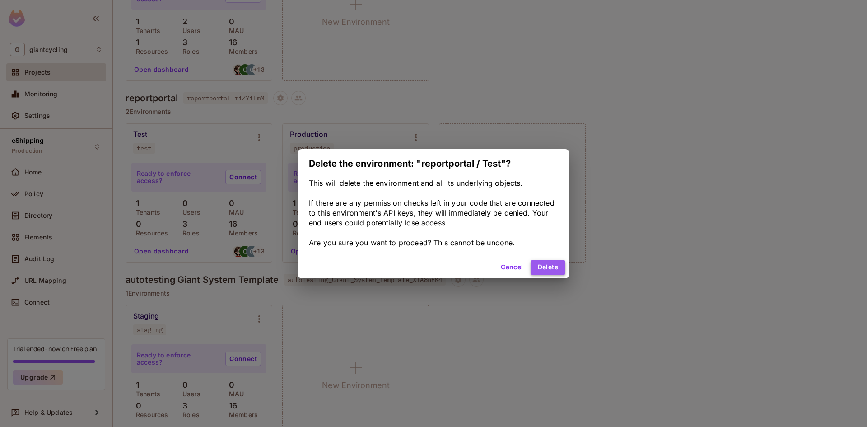
click at [544, 263] on button "Delete" at bounding box center [547, 267] width 35 height 14
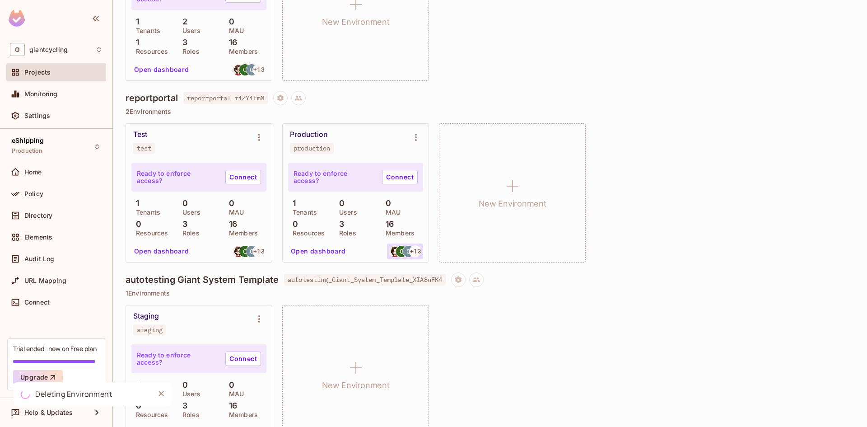
click at [412, 251] on span "+ 13" at bounding box center [415, 251] width 11 height 6
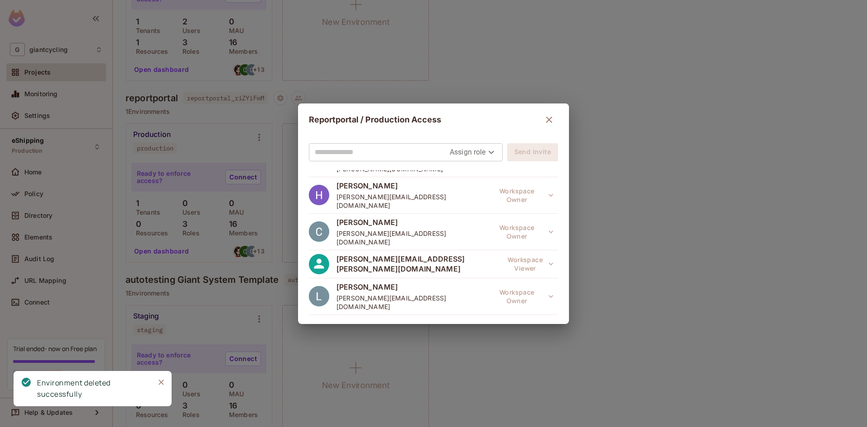
scroll to position [321, 0]
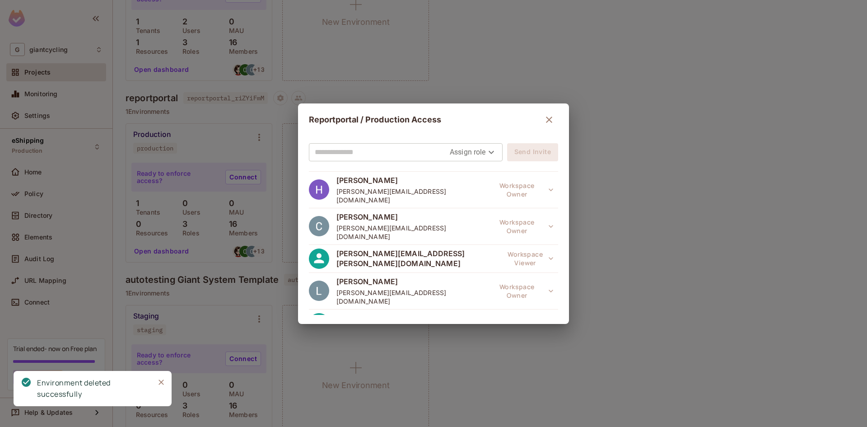
click at [548, 116] on icon "button" at bounding box center [549, 119] width 11 height 11
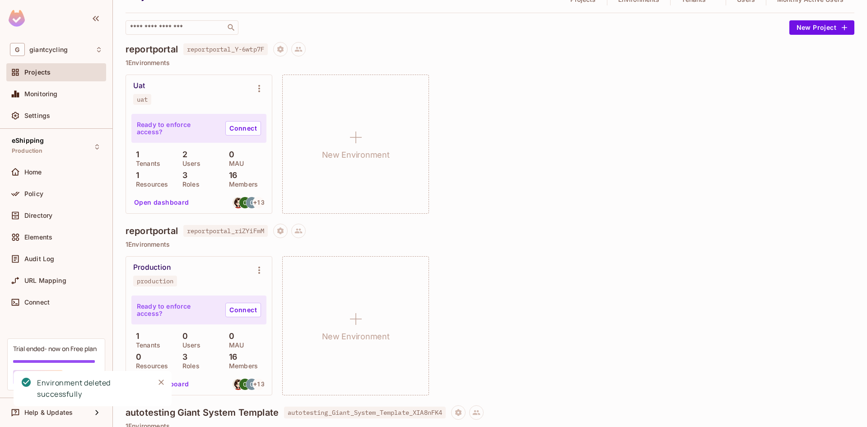
scroll to position [0, 0]
